Goal: Navigation & Orientation: Find specific page/section

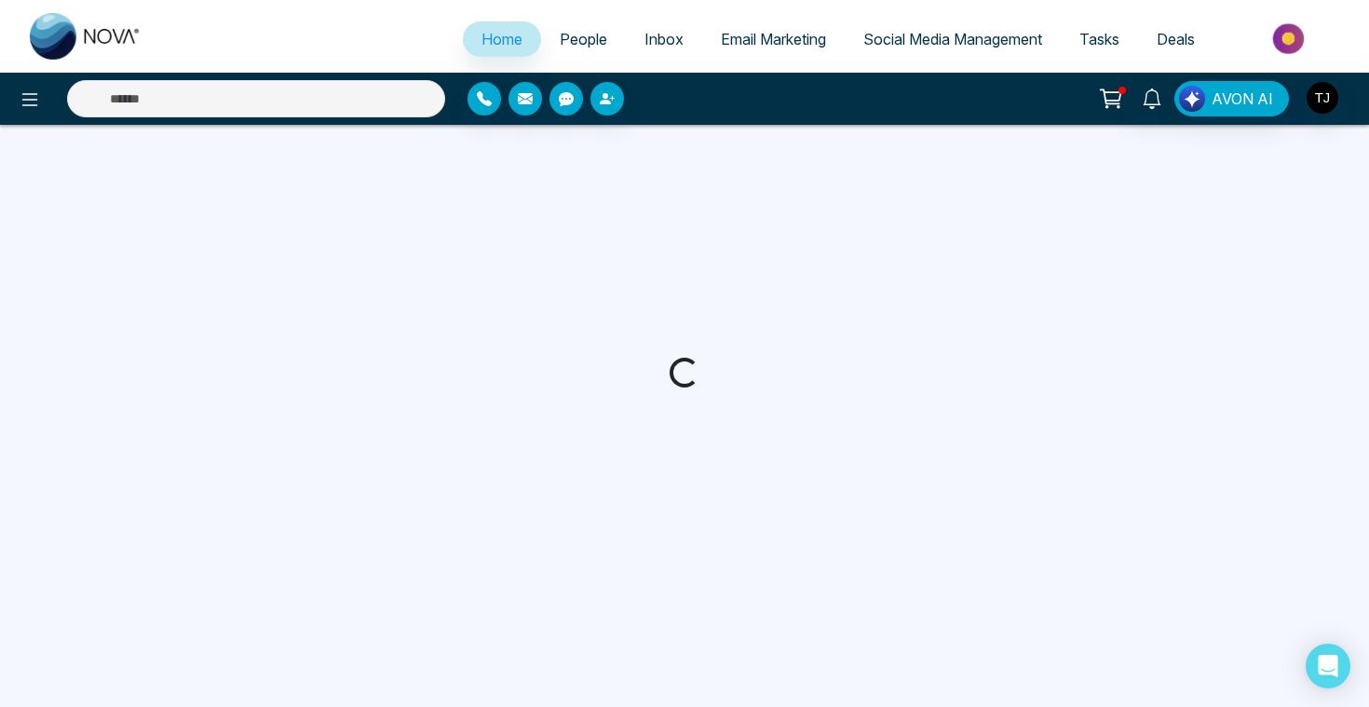
select select "*"
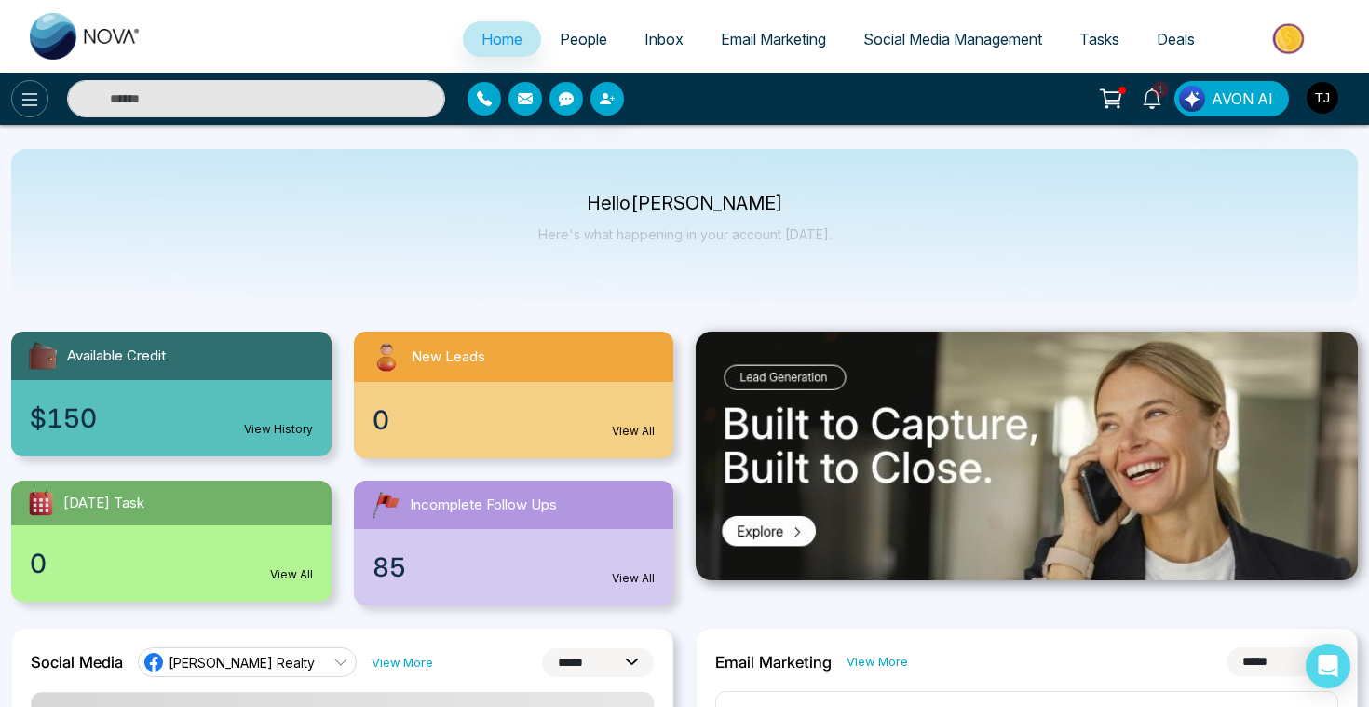
click at [41, 106] on button at bounding box center [29, 98] width 37 height 37
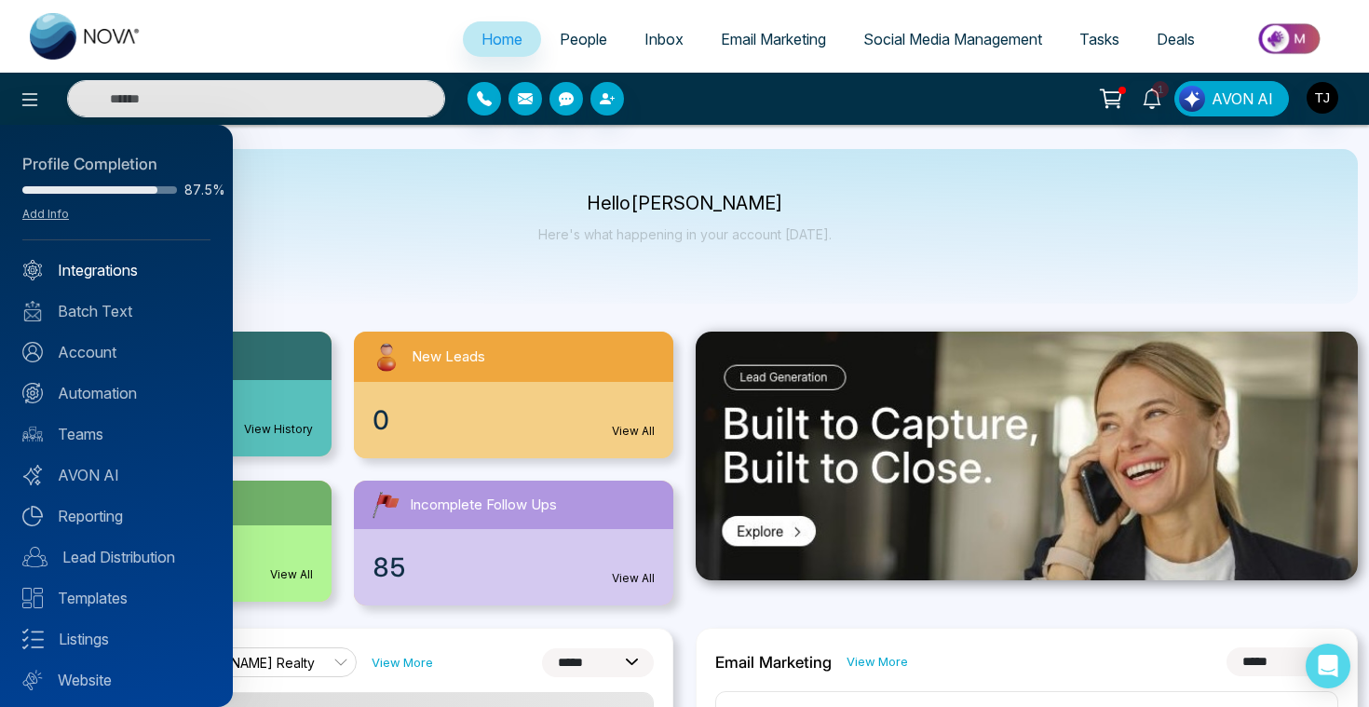
click at [87, 278] on link "Integrations" at bounding box center [116, 270] width 188 height 22
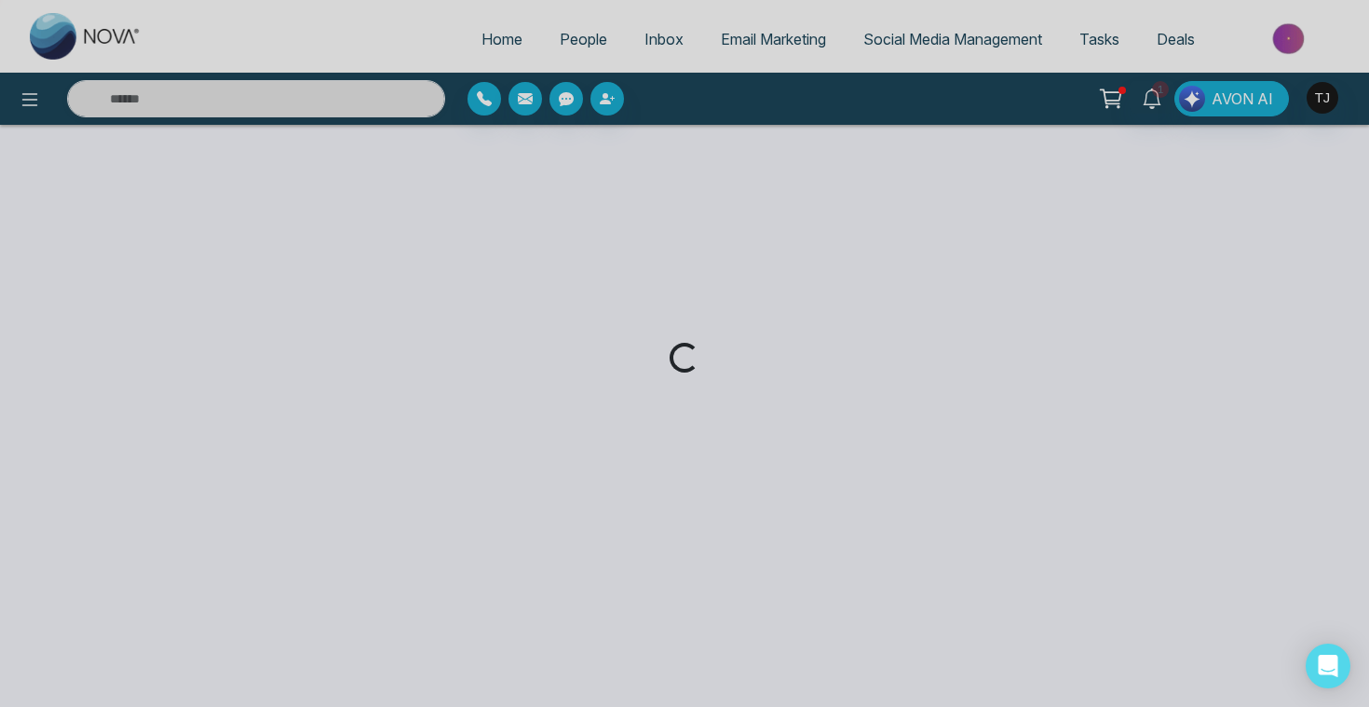
click at [42, 98] on div "Loading..." at bounding box center [684, 353] width 1369 height 707
click at [31, 98] on div "Loading..." at bounding box center [684, 353] width 1369 height 707
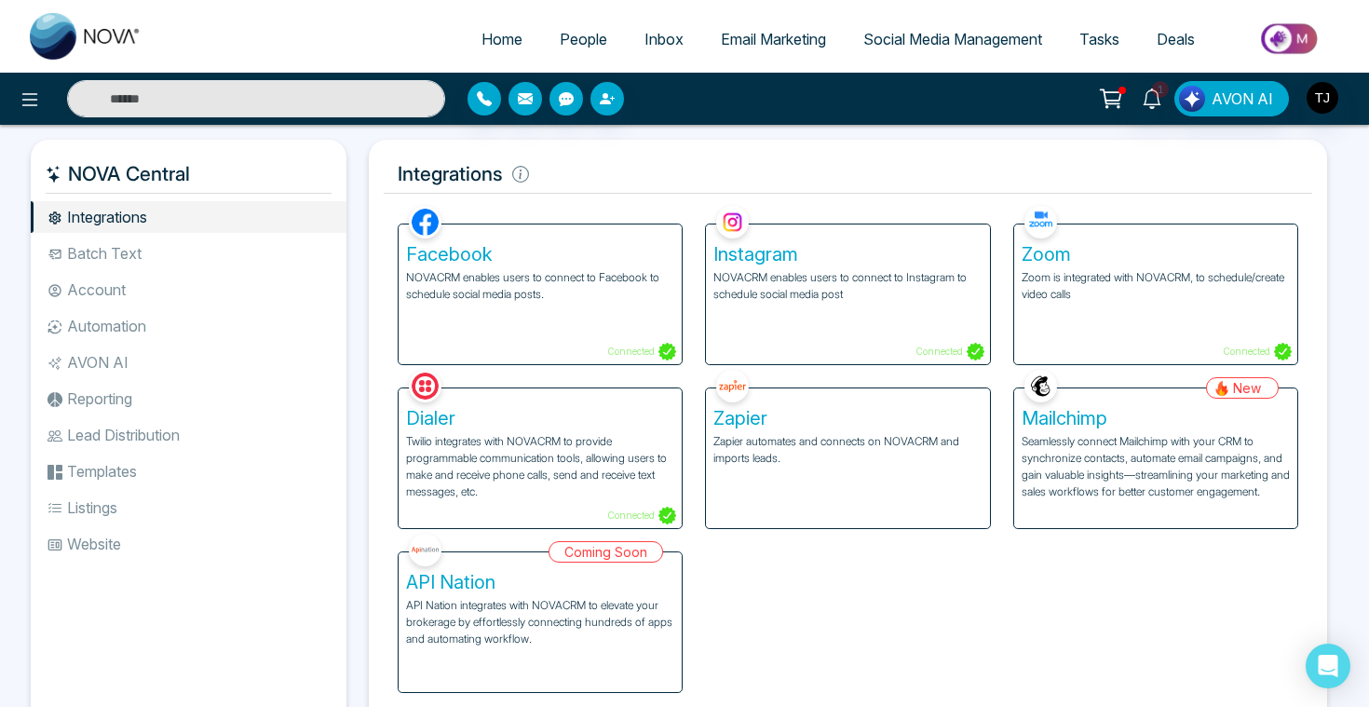
click at [31, 98] on icon at bounding box center [30, 99] width 22 height 22
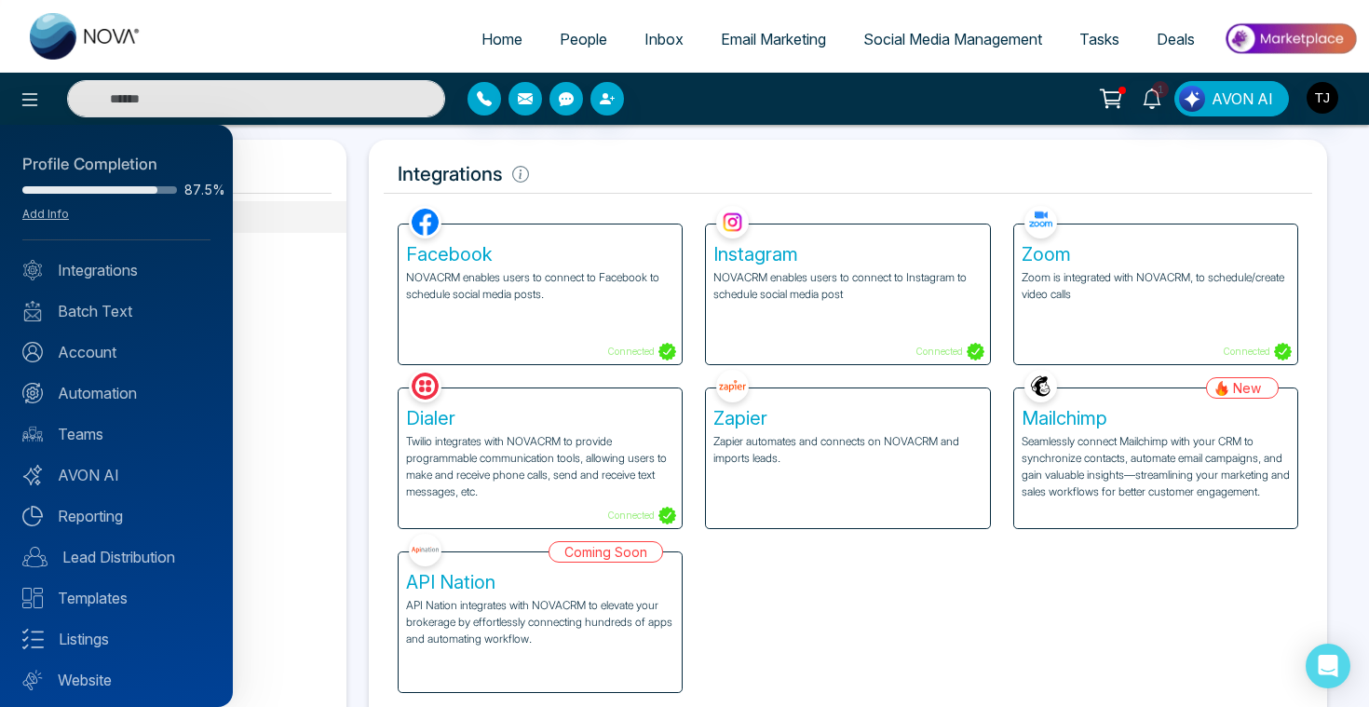
click at [300, 221] on div at bounding box center [684, 353] width 1369 height 707
